Goal: Information Seeking & Learning: Learn about a topic

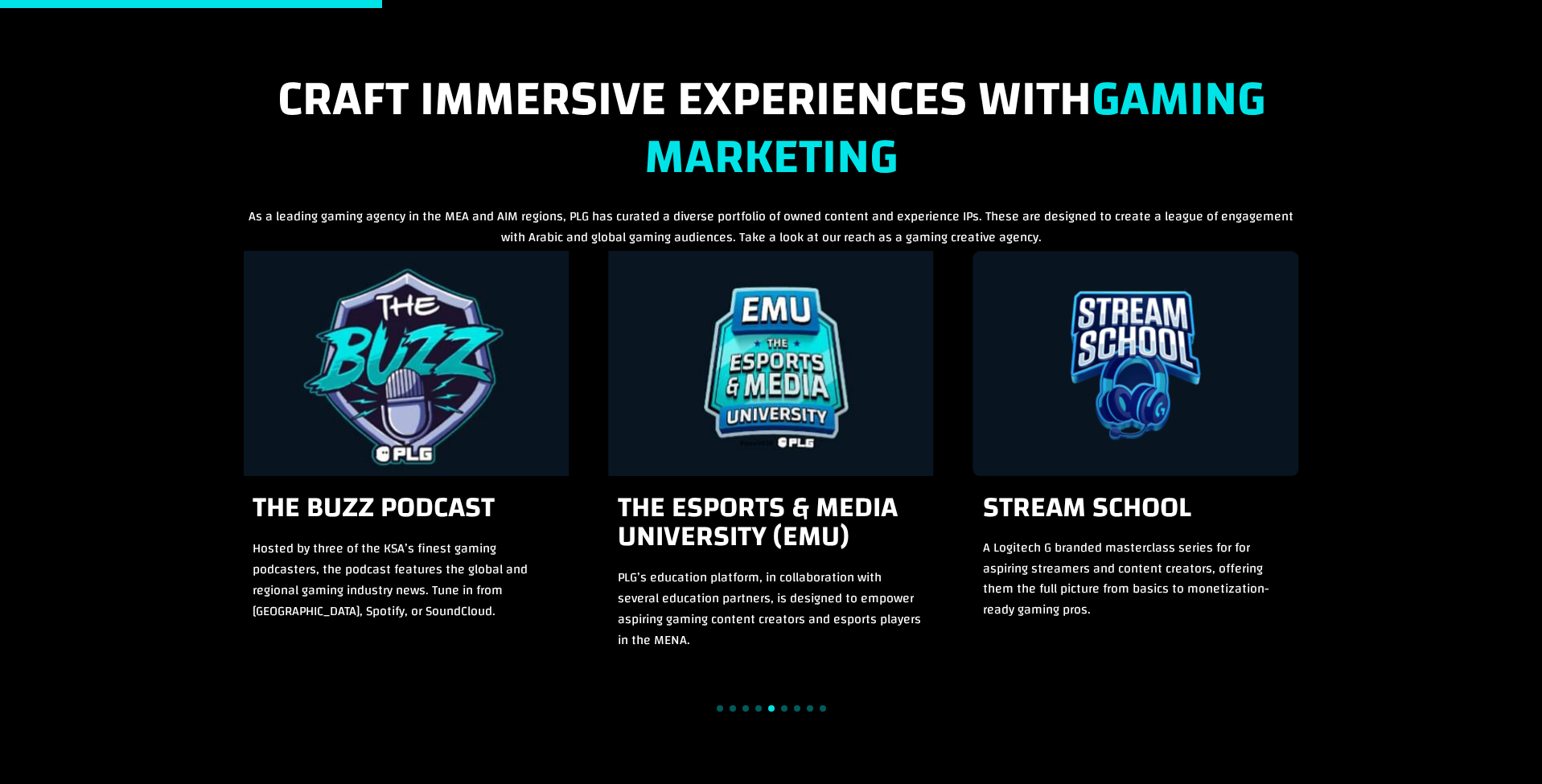
scroll to position [1391, 0]
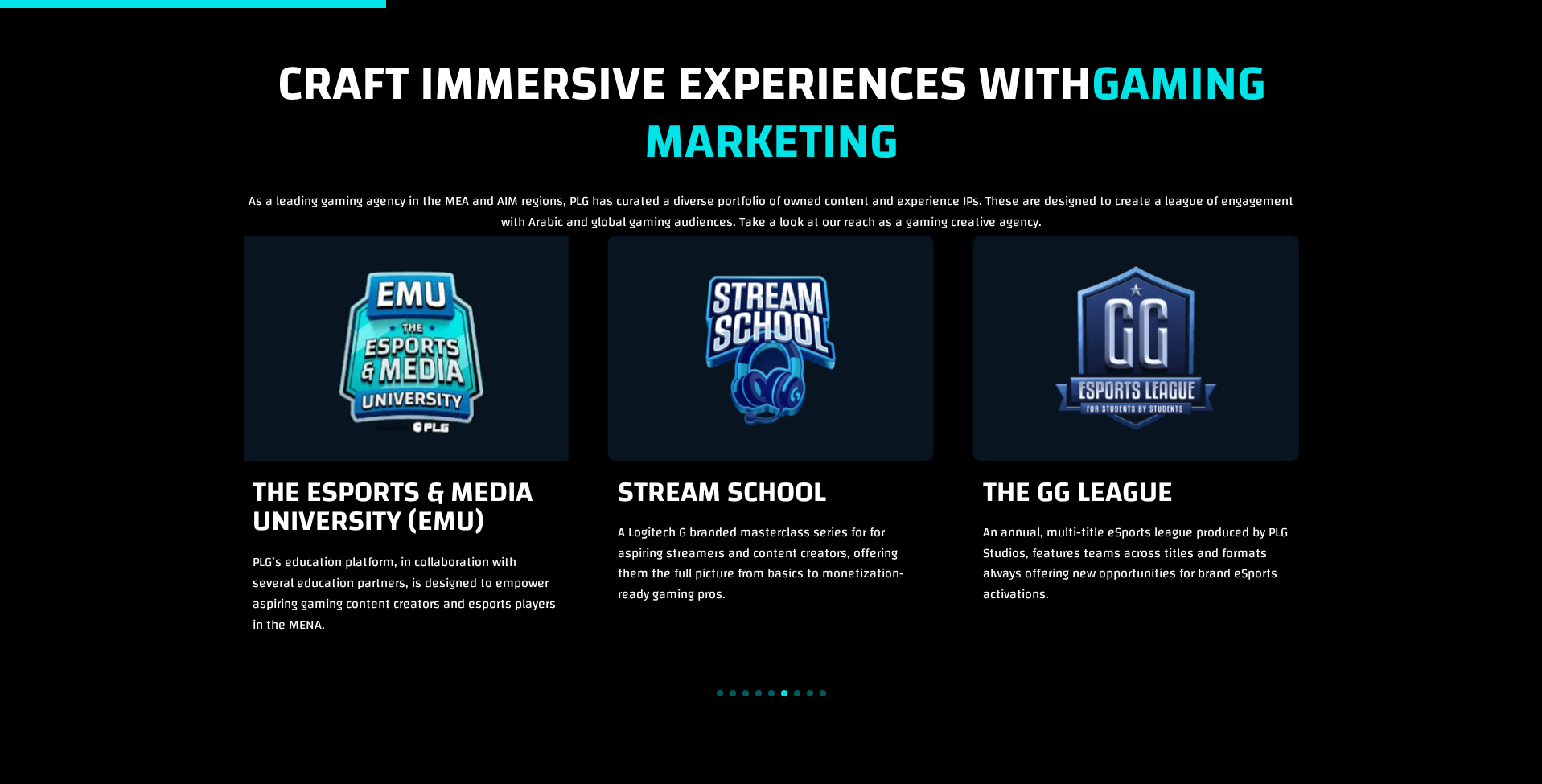
click at [821, 336] on div "10 / 15" at bounding box center [771, 347] width 326 height 225
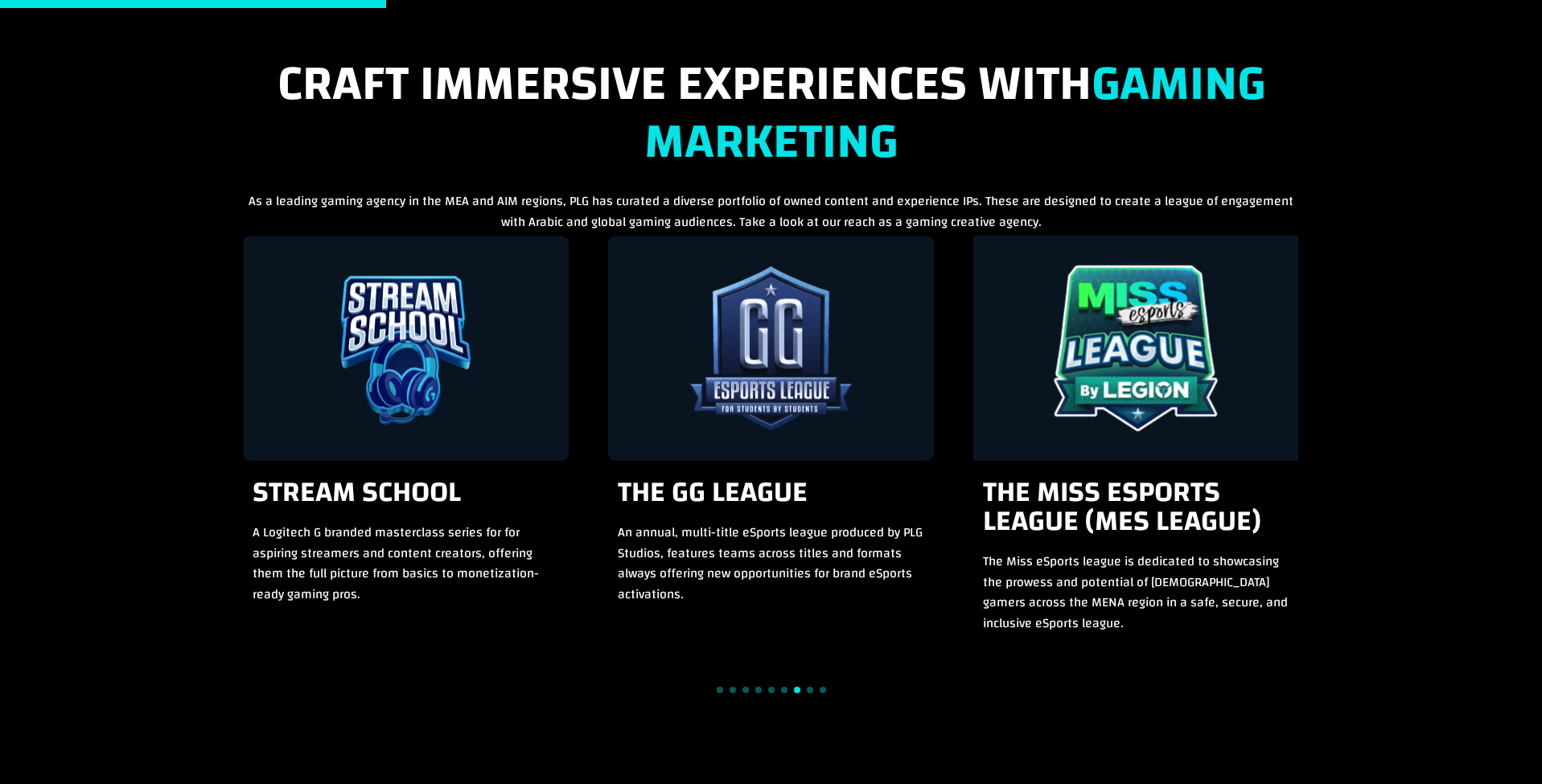
click at [426, 357] on div "10 / 15" at bounding box center [405, 347] width 326 height 225
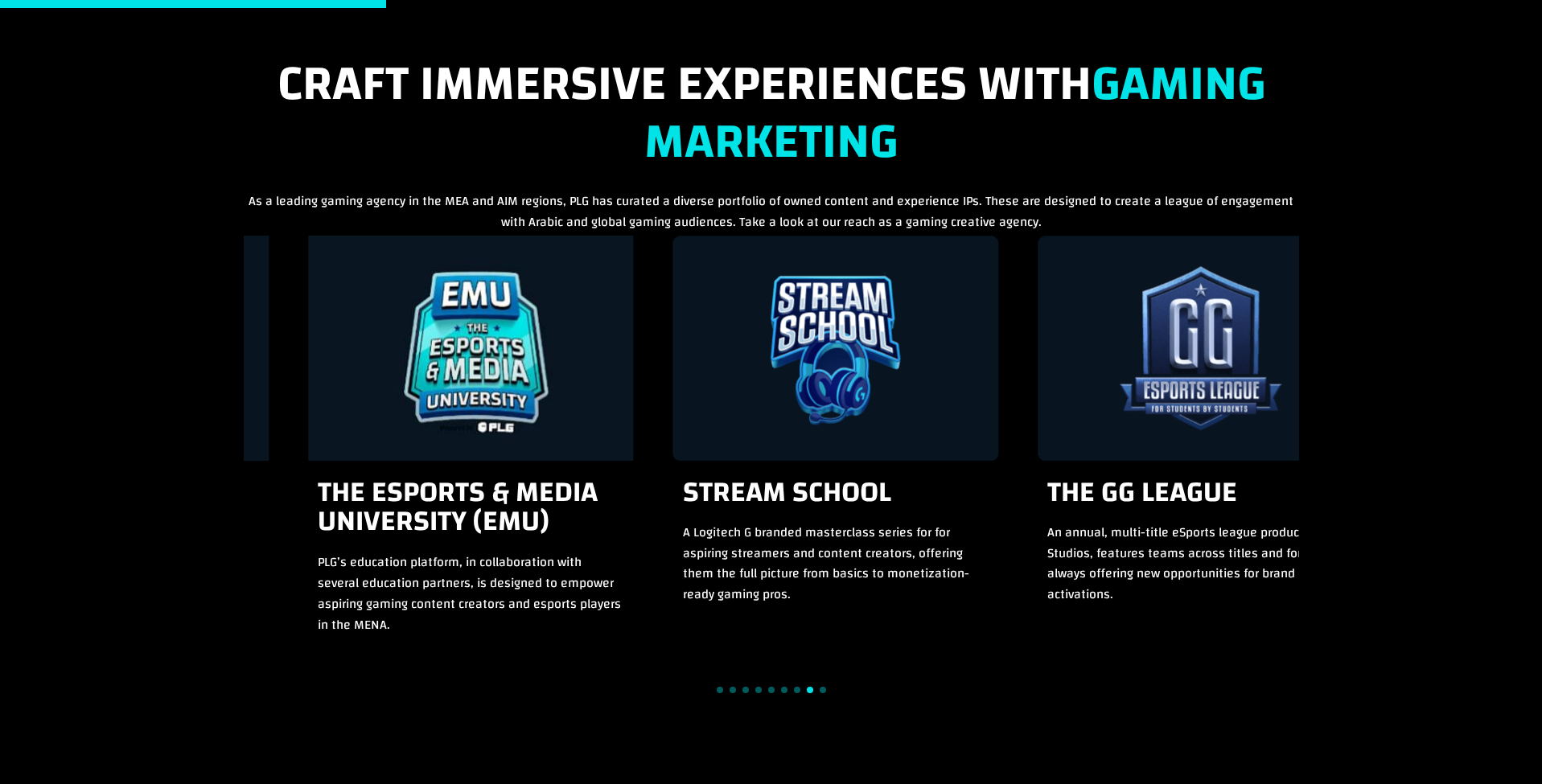
click at [1222, 353] on div "11 / 15" at bounding box center [1201, 347] width 326 height 225
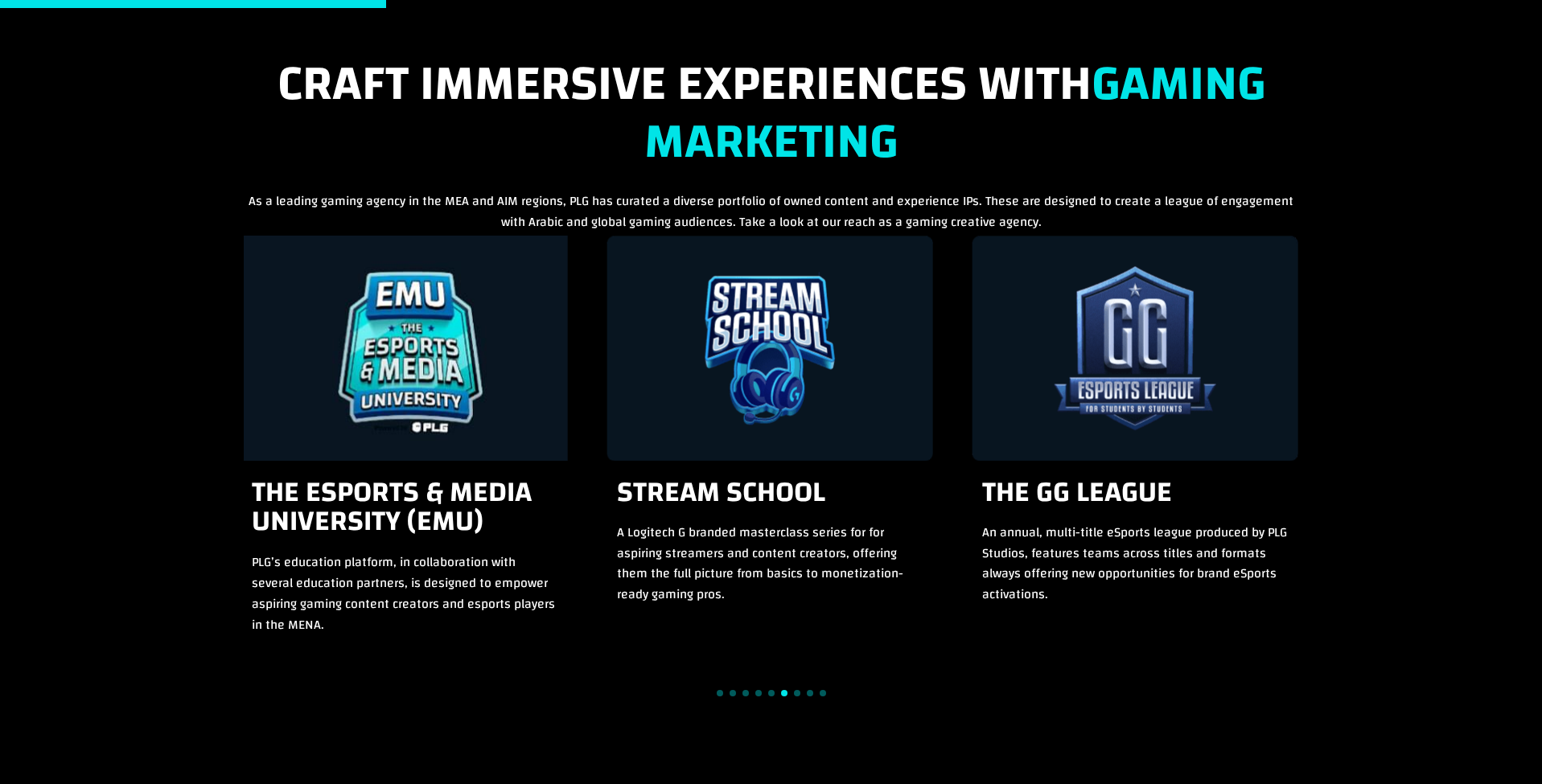
click at [759, 492] on h3 "Stream School" at bounding box center [771, 500] width 306 height 45
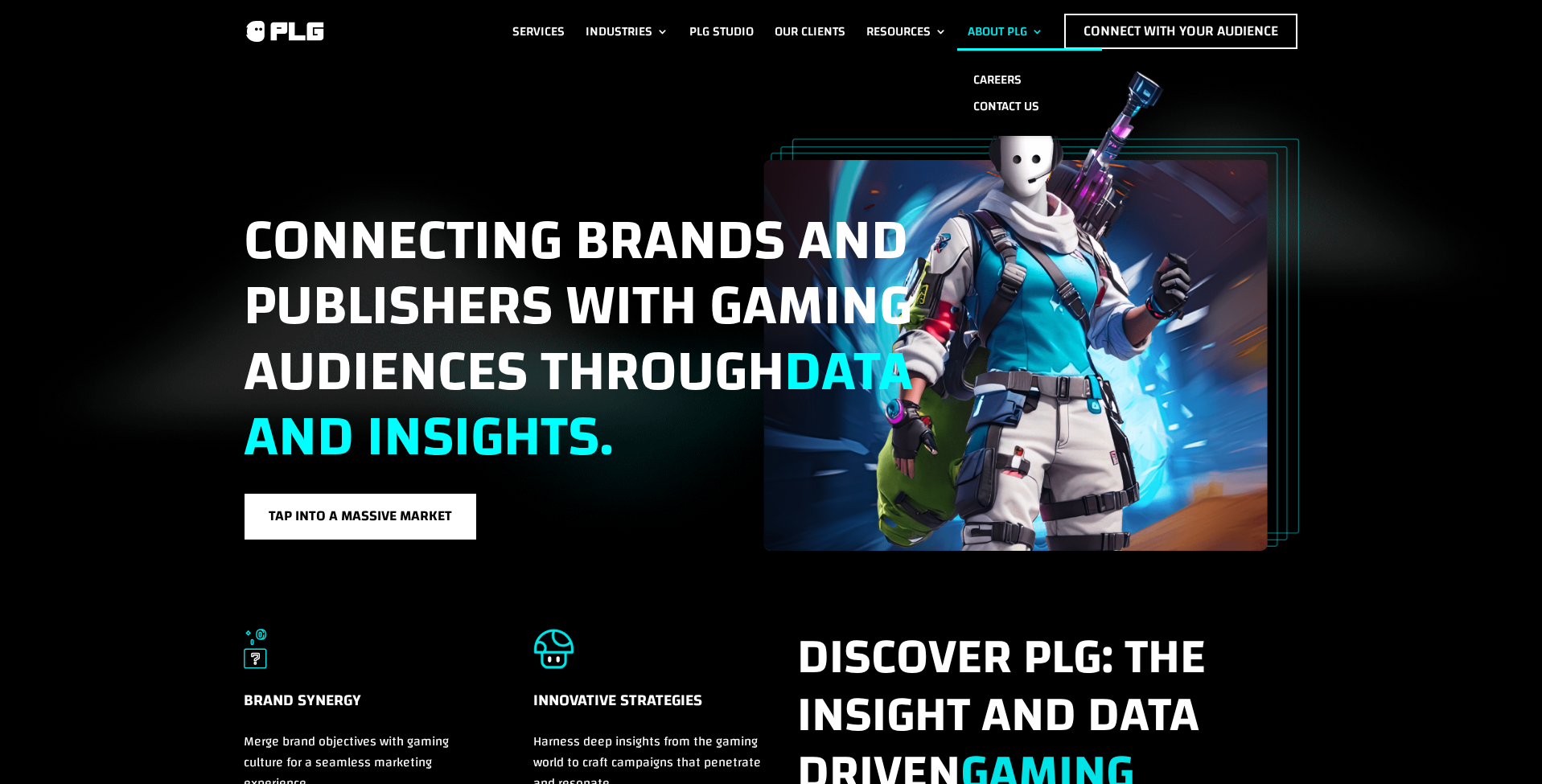
scroll to position [0, 0]
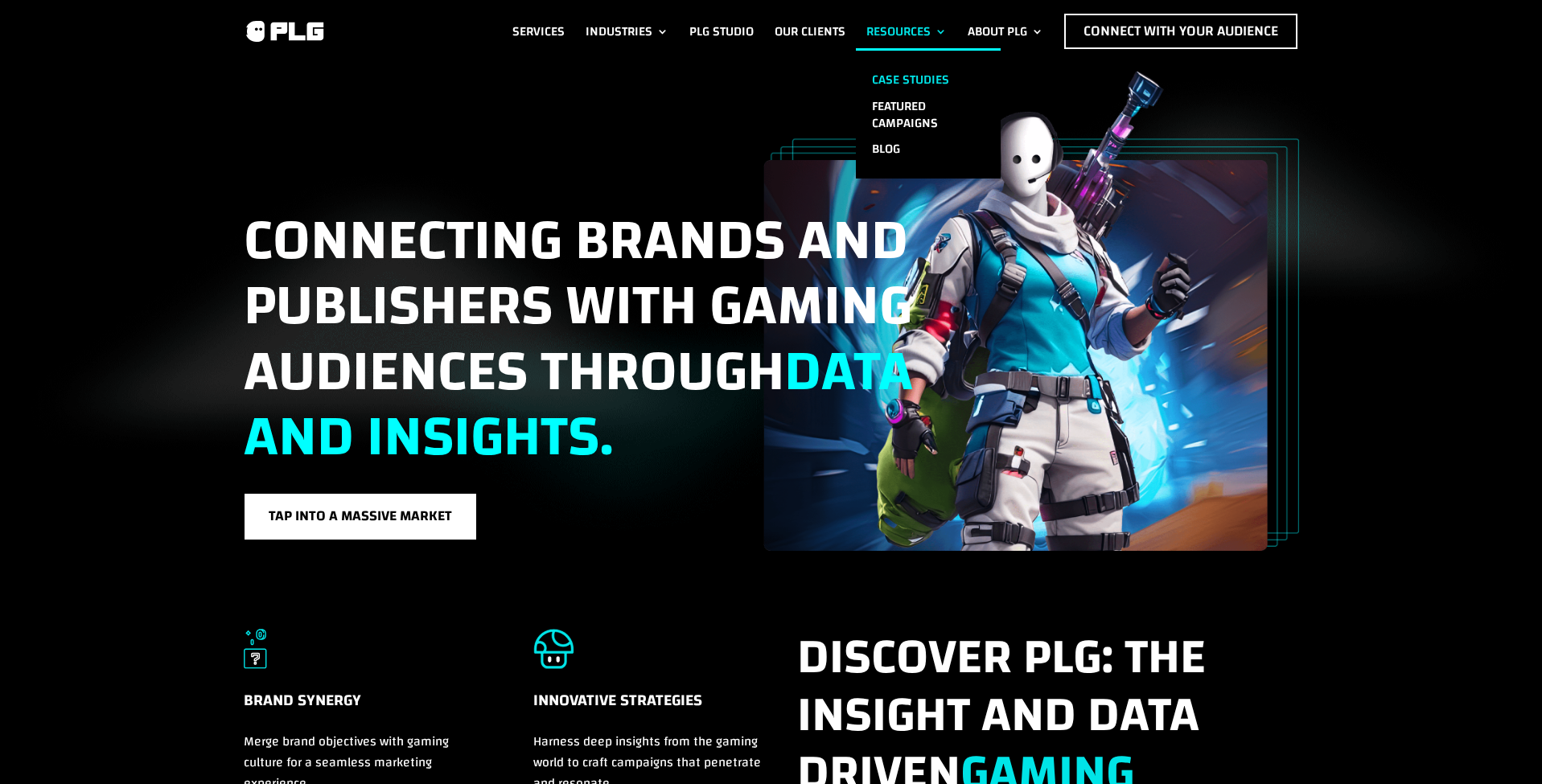
click at [916, 71] on link "Case Studies" at bounding box center [929, 80] width 145 height 27
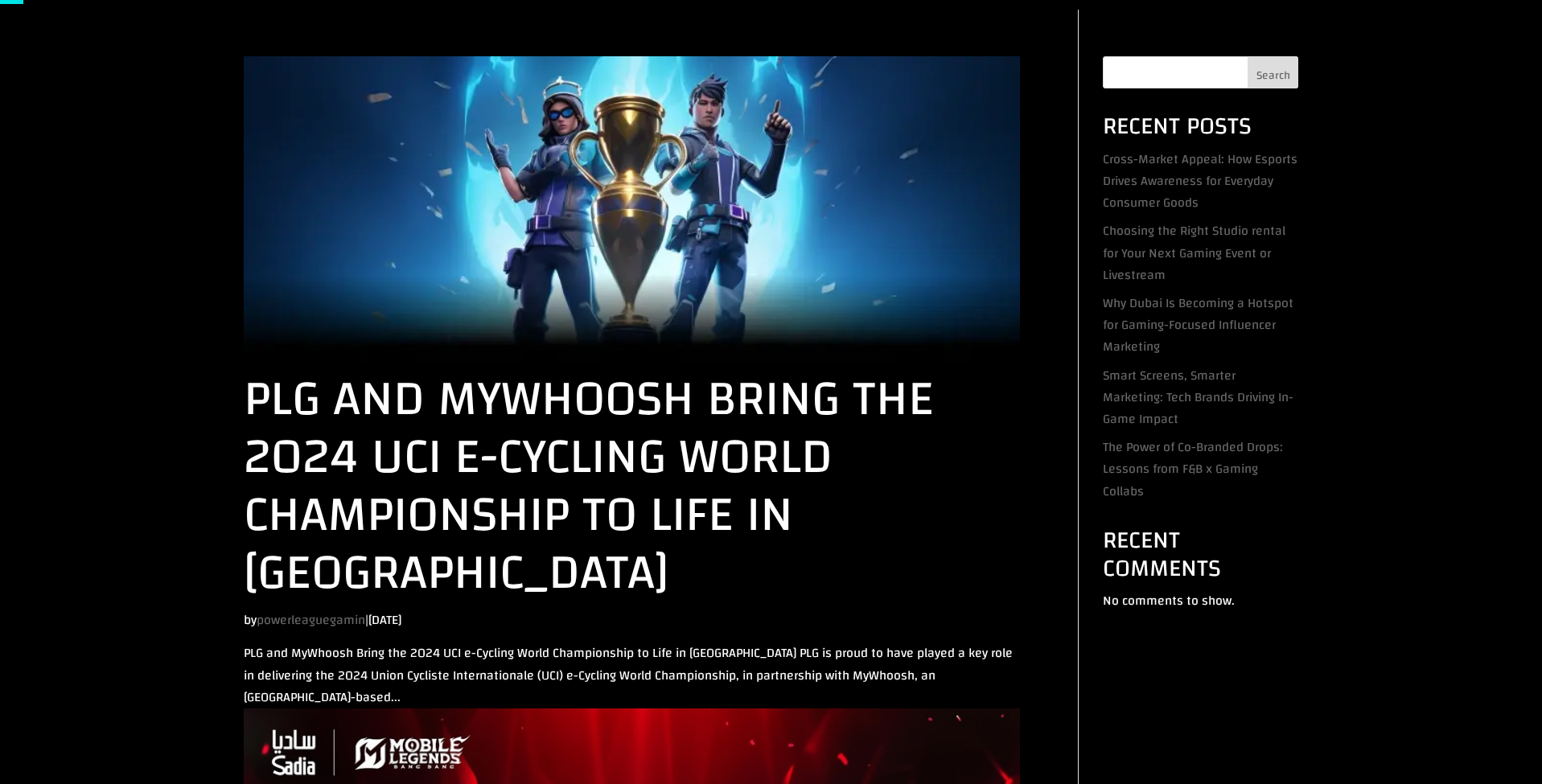
scroll to position [61, 0]
